Goal: Task Accomplishment & Management: Use online tool/utility

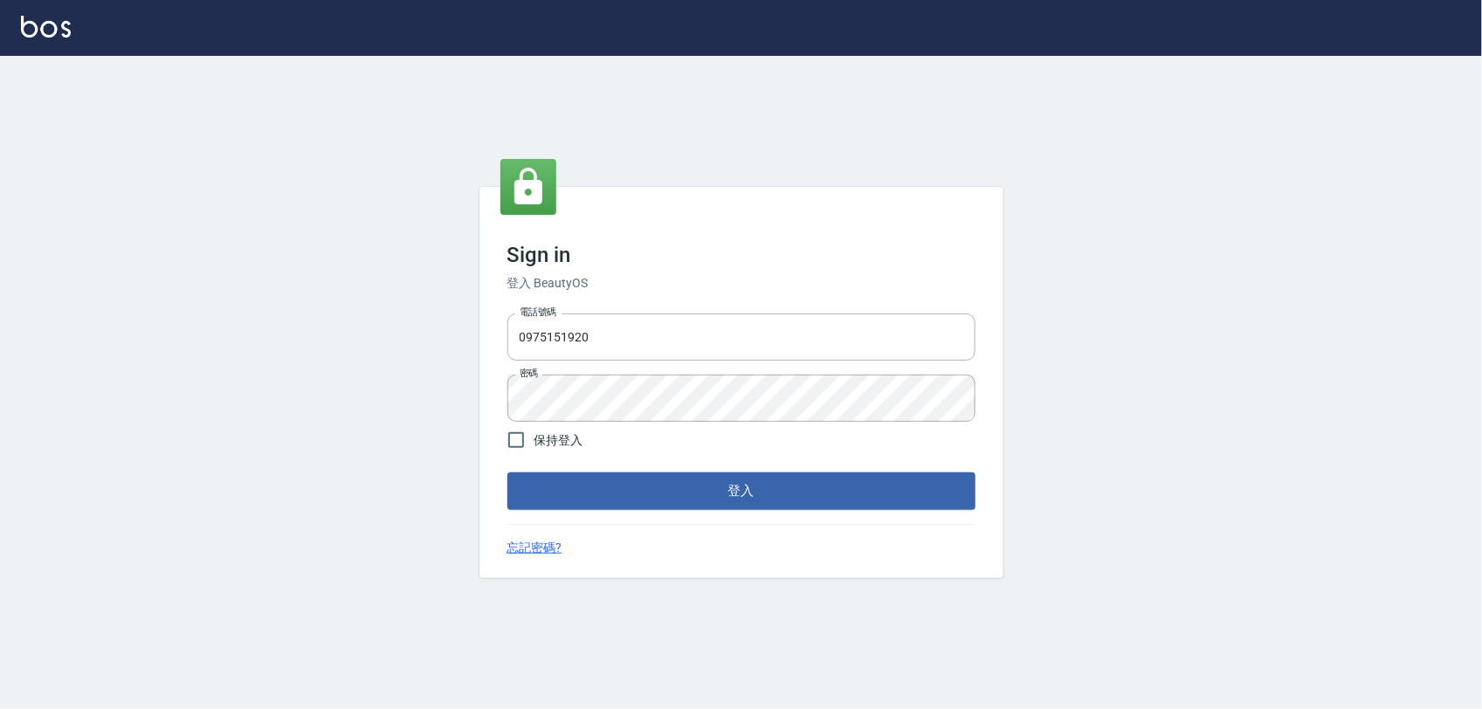
drag, startPoint x: 646, startPoint y: 534, endPoint x: 648, endPoint y: 516, distance: 17.6
click at [647, 534] on div "Sign in 登入 BeautyOS 電話號碼 [PHONE_NUMBER] 電話號碼 密碼 密碼 保持登入 登入 忘記密碼?" at bounding box center [741, 382] width 524 height 390
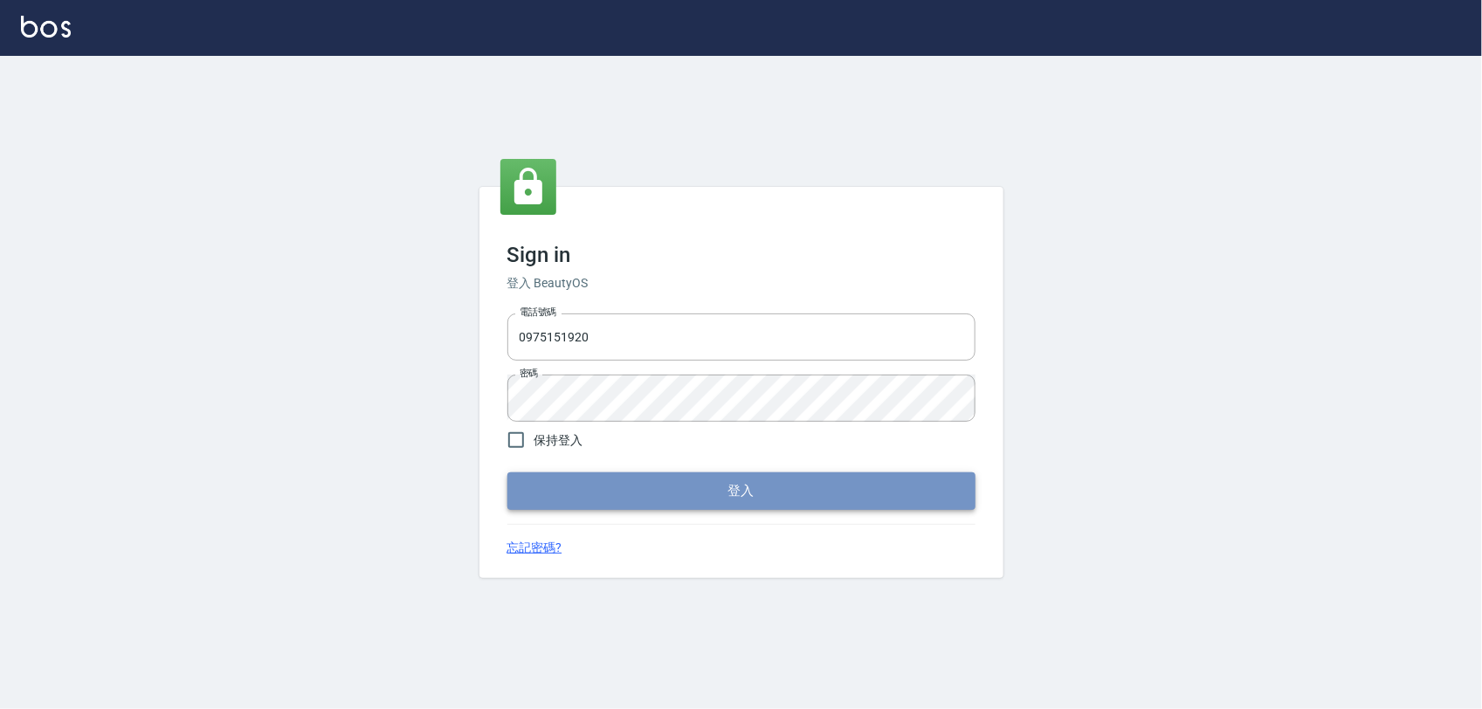
click at [649, 494] on button "登入" at bounding box center [741, 490] width 468 height 37
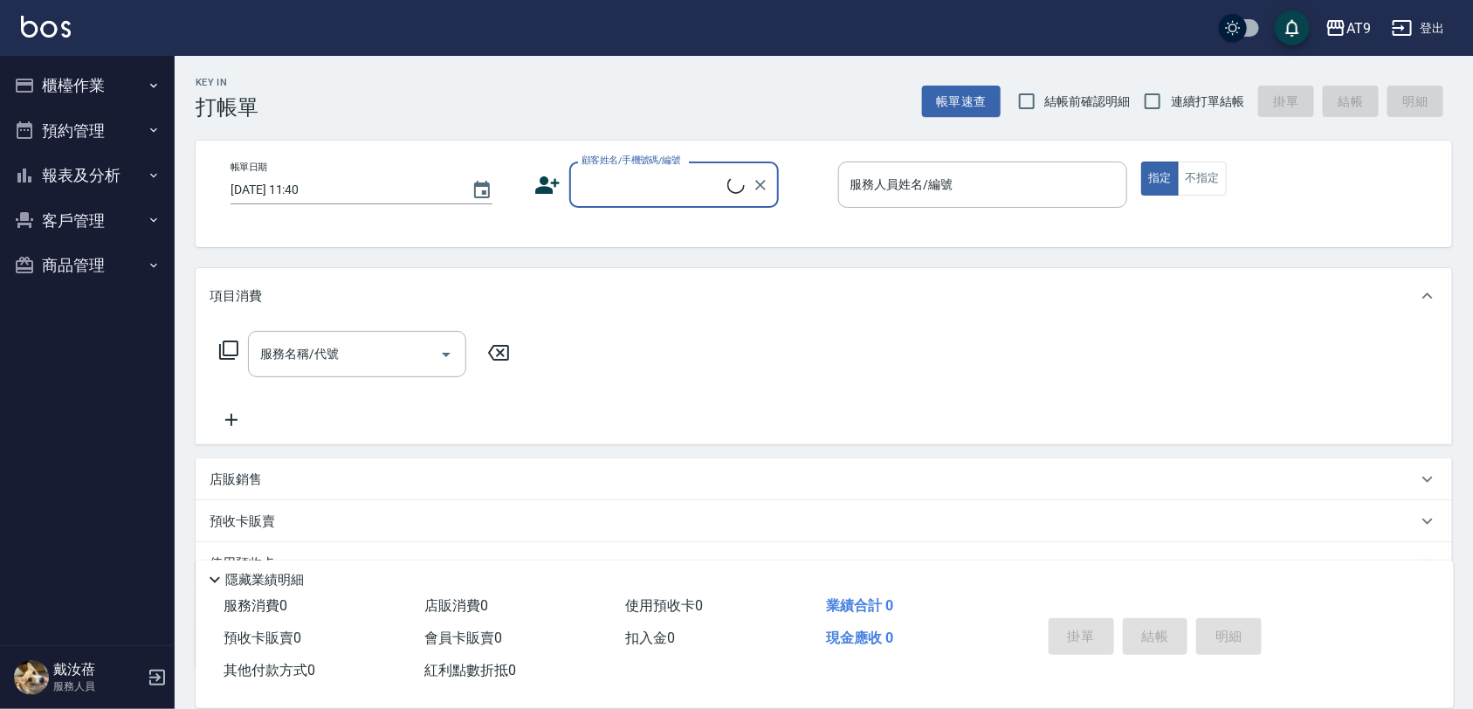
click at [93, 79] on button "櫃檯作業" at bounding box center [87, 85] width 161 height 45
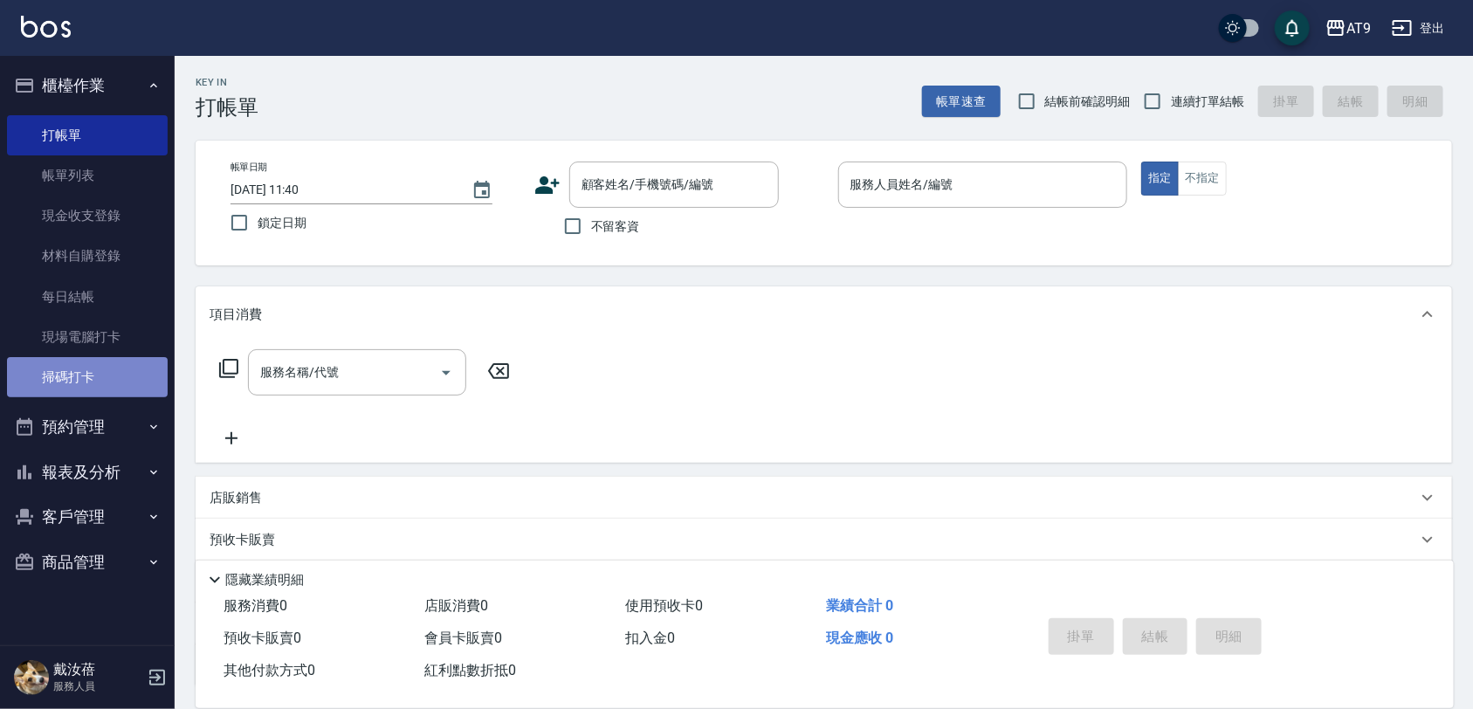
click at [118, 374] on link "掃碼打卡" at bounding box center [87, 377] width 161 height 40
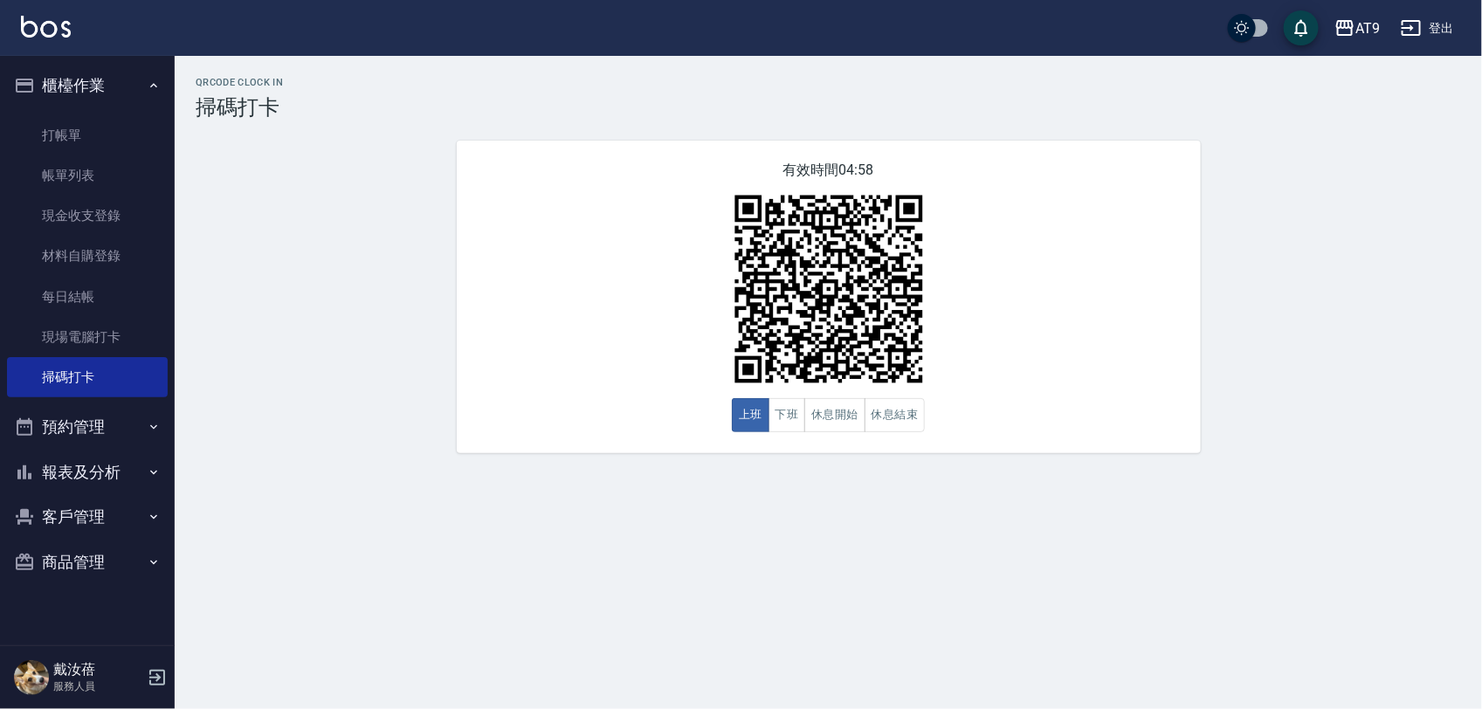
click at [566, 334] on div "有效時間 04:58 上班 下班 休息開始 休息結束" at bounding box center [829, 297] width 744 height 313
